Goal: Information Seeking & Learning: Learn about a topic

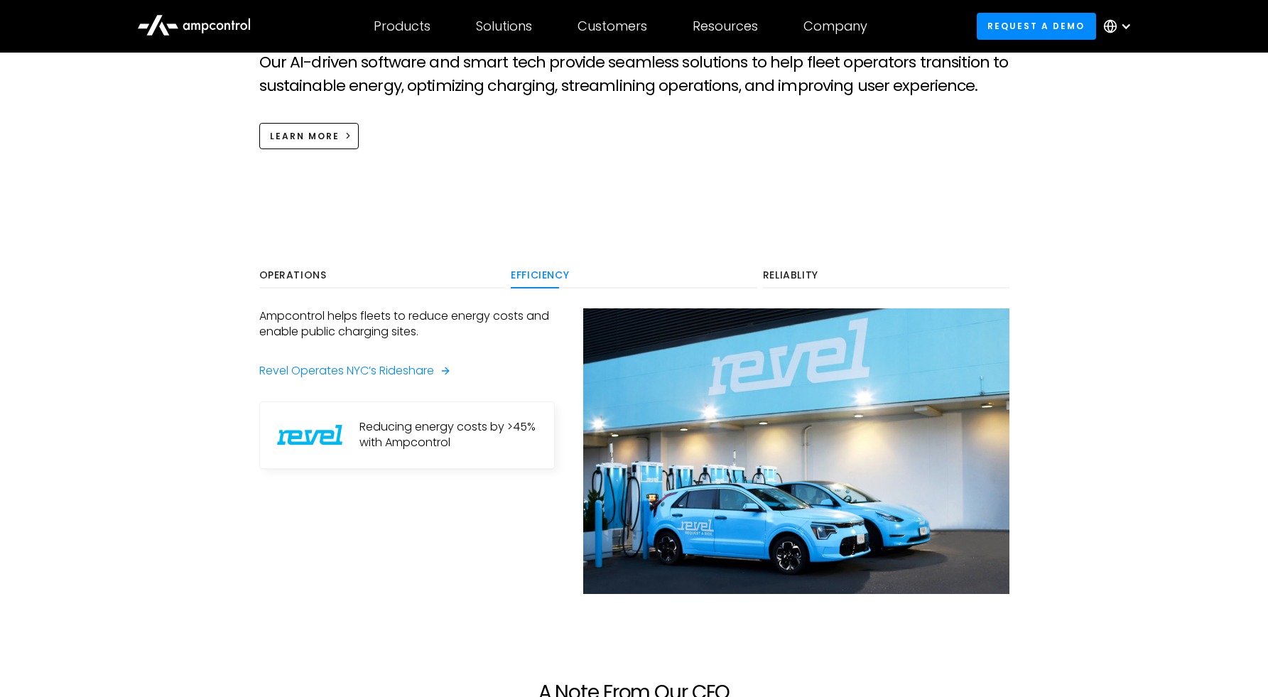
scroll to position [795, 0]
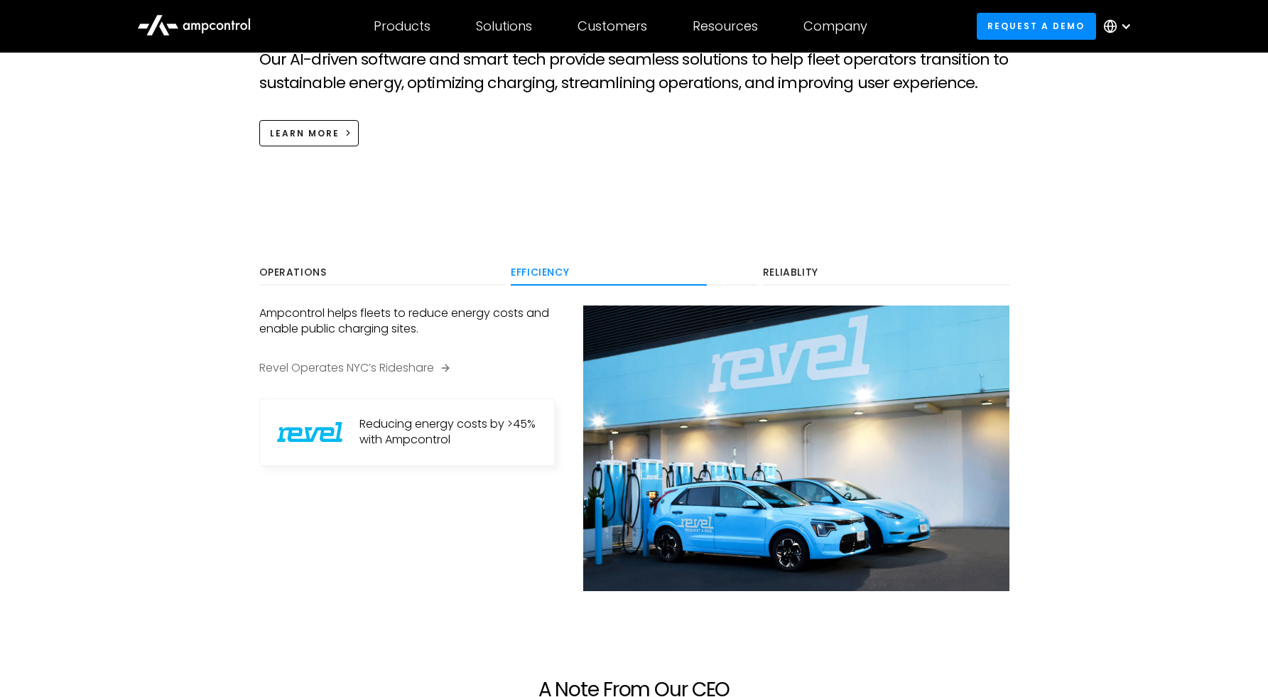
click at [411, 371] on div "Revel Operates NYC’s Rideshare" at bounding box center [346, 368] width 175 height 16
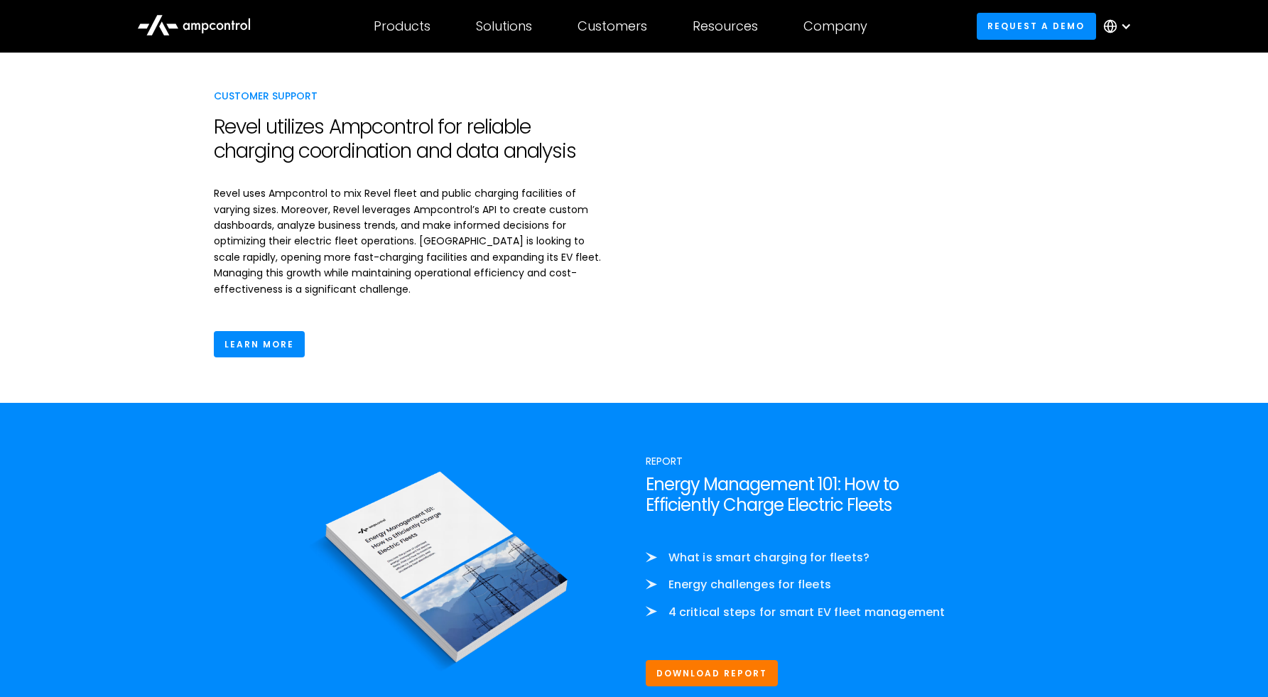
scroll to position [1851, 0]
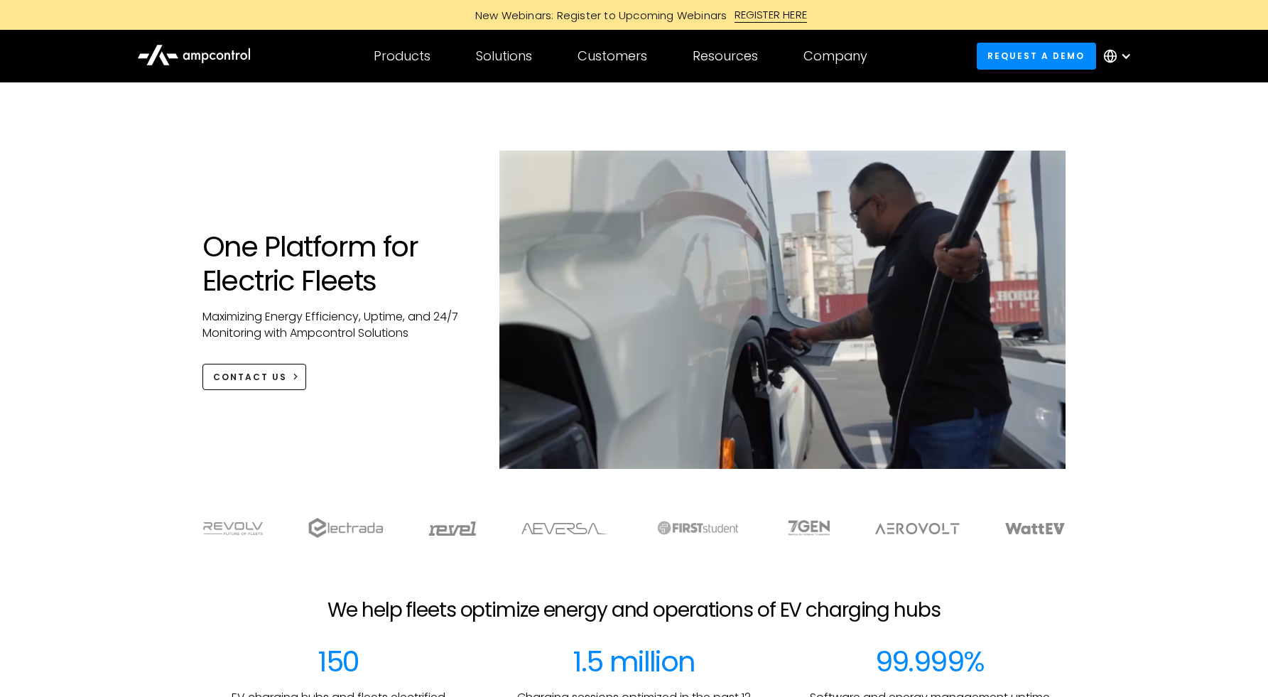
click at [1268, 141] on button "button" at bounding box center [1282, 141] width 28 height 24
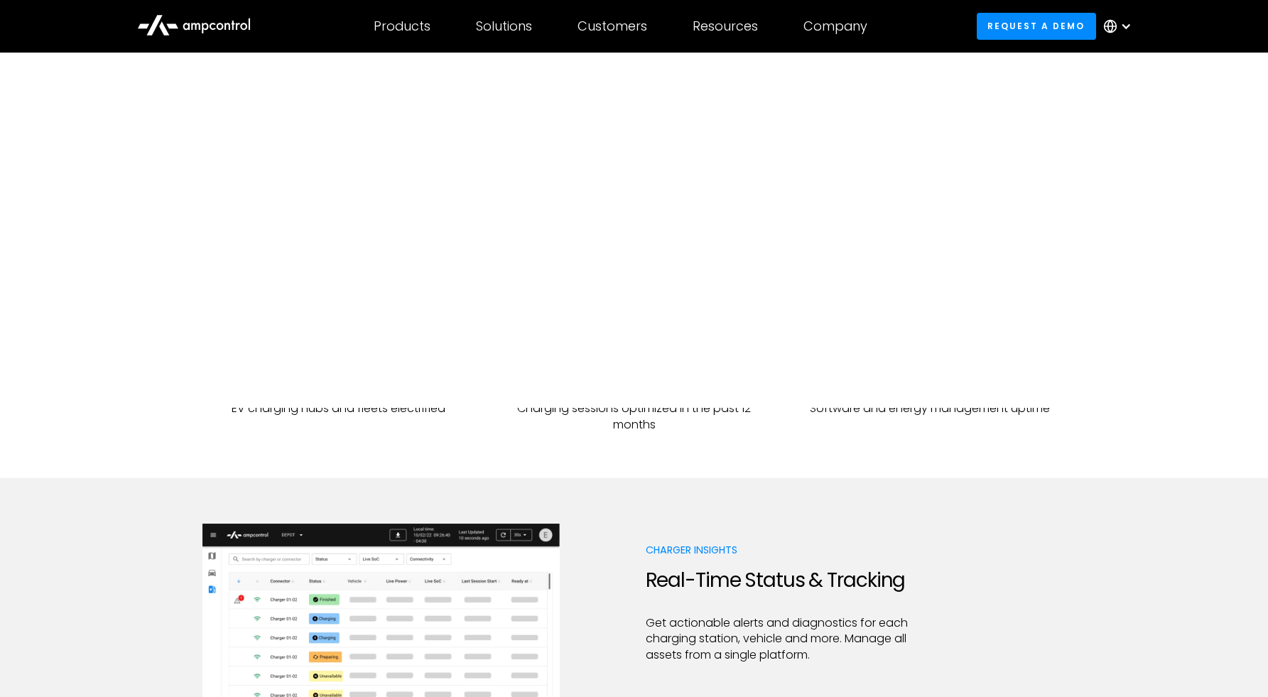
scroll to position [291, 0]
